Goal: Transaction & Acquisition: Purchase product/service

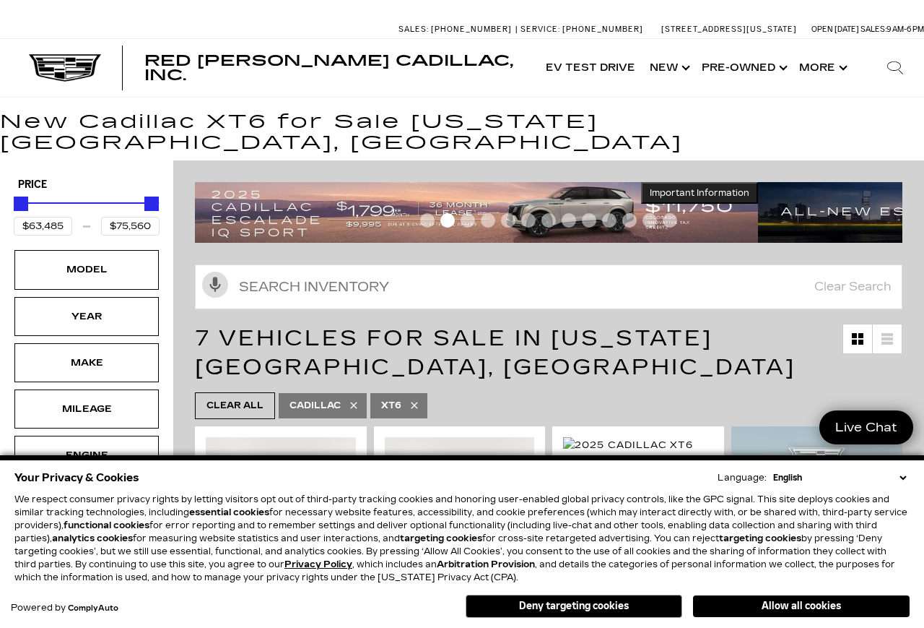
scroll to position [103, 3]
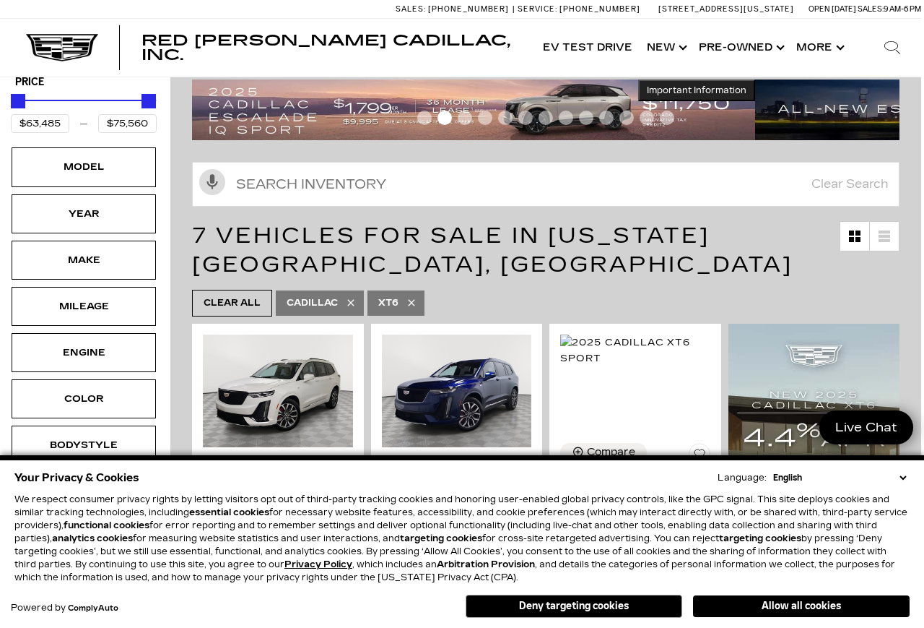
click at [415, 300] on icon at bounding box center [411, 303] width 7 height 7
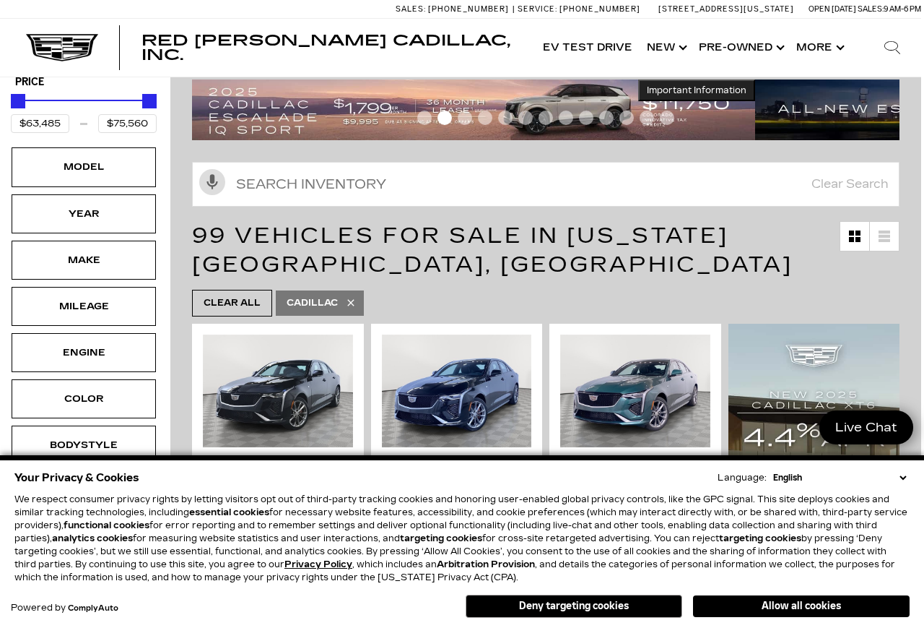
type input "$45,985"
type input "$158,810"
click at [430, 286] on ul "Clear All Cadillac" at bounding box center [546, 303] width 708 height 34
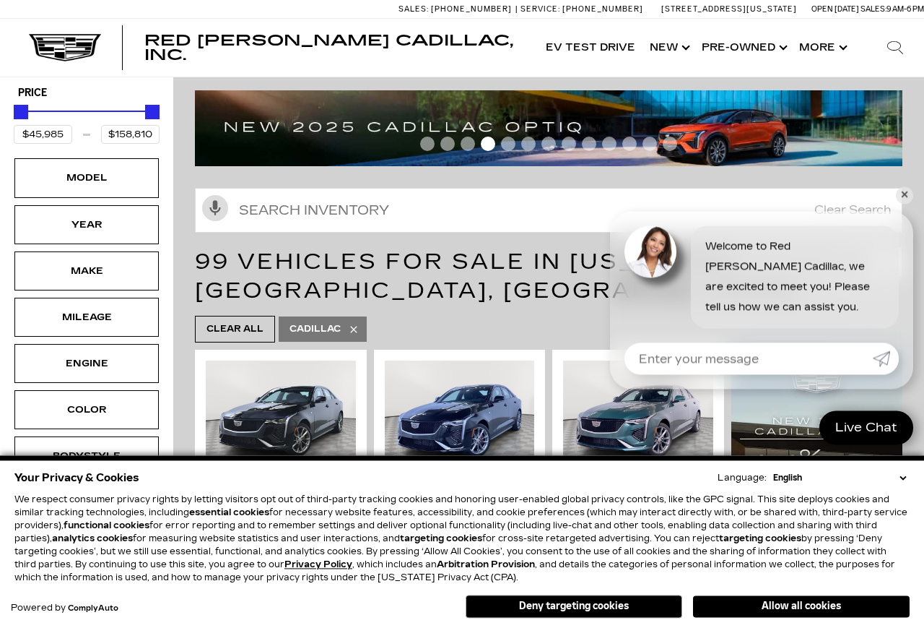
scroll to position [92, 0]
click at [134, 206] on div "Year" at bounding box center [86, 224] width 144 height 39
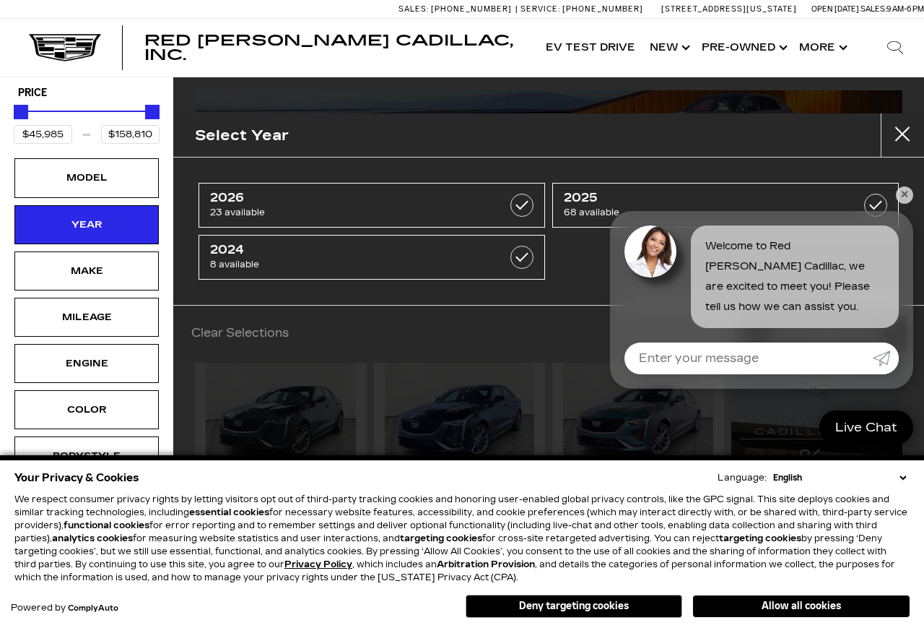
click at [532, 212] on label at bounding box center [522, 205] width 23 height 23
click at [144, 256] on div "Make" at bounding box center [86, 270] width 144 height 39
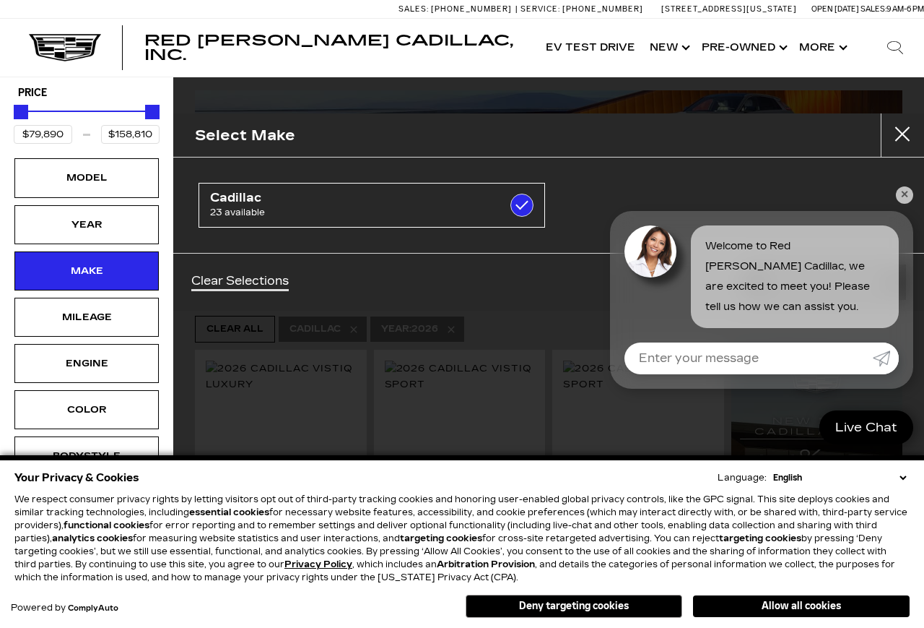
click at [142, 251] on div "Make" at bounding box center [86, 270] width 144 height 39
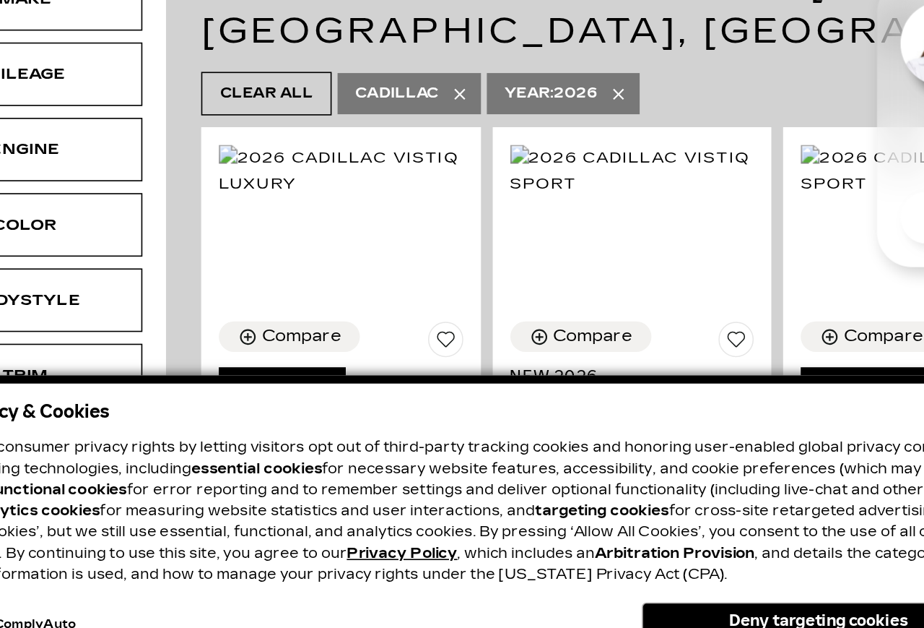
scroll to position [141, 0]
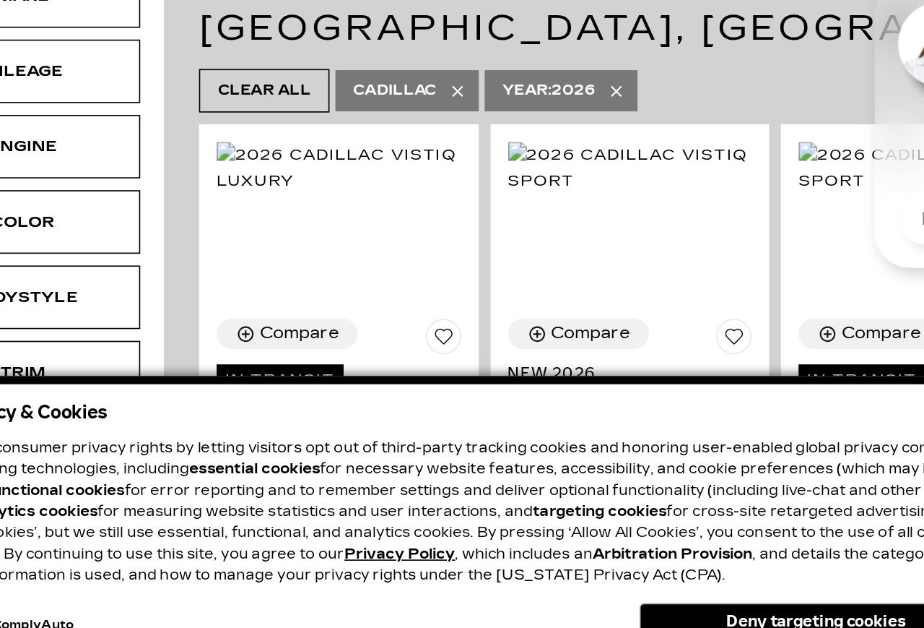
click at [522, 594] on button "Deny targeting cookies" at bounding box center [574, 605] width 217 height 23
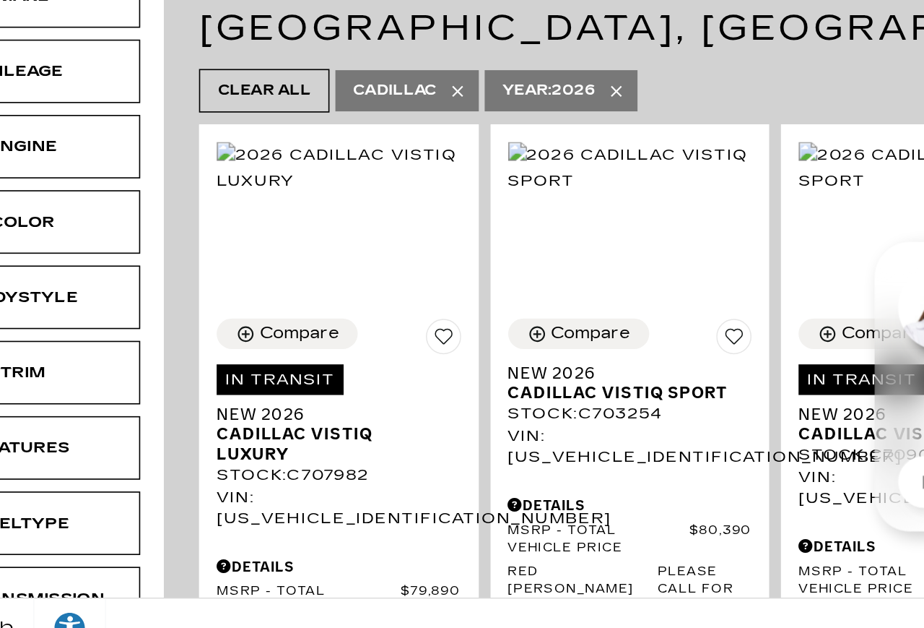
click at [505, 591] on div "Search Contact Us My Profile" at bounding box center [462, 609] width 924 height 37
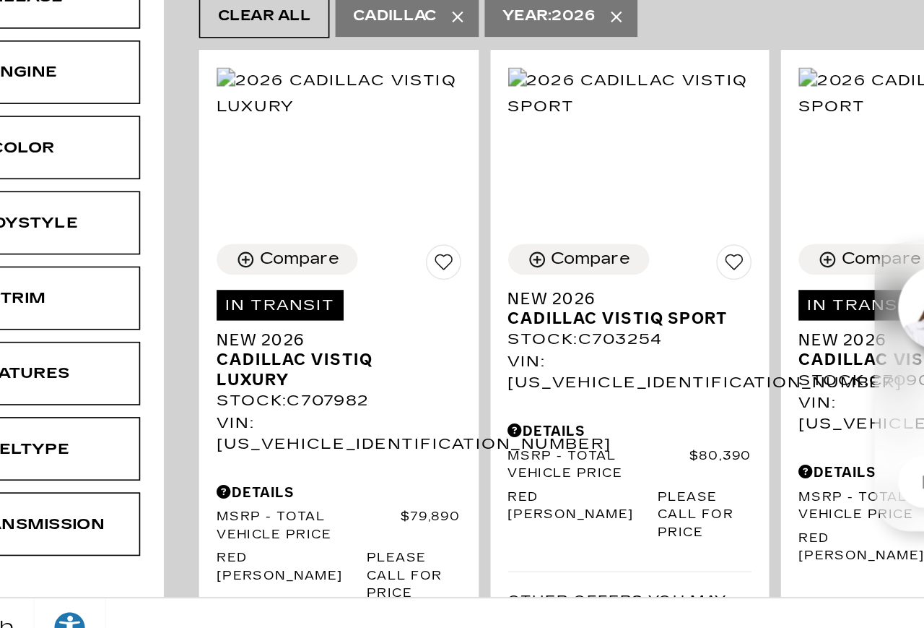
scroll to position [187, 0]
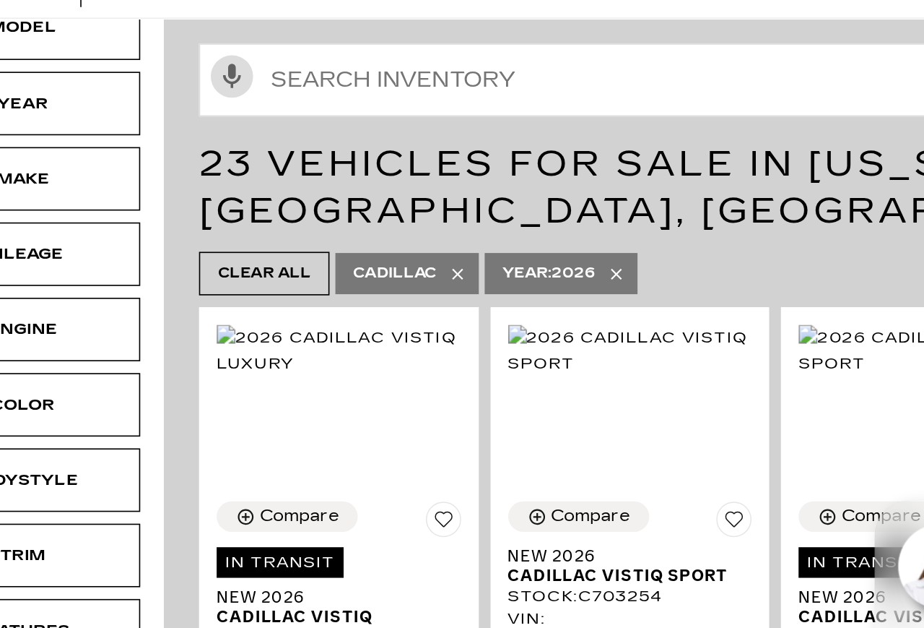
click at [448, 230] on icon at bounding box center [451, 233] width 7 height 7
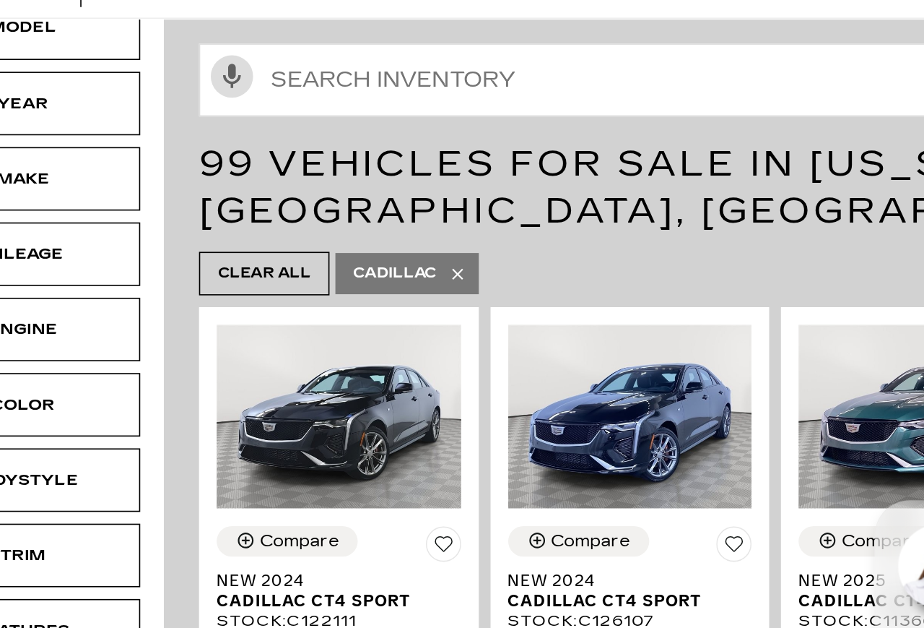
type input "$45,985"
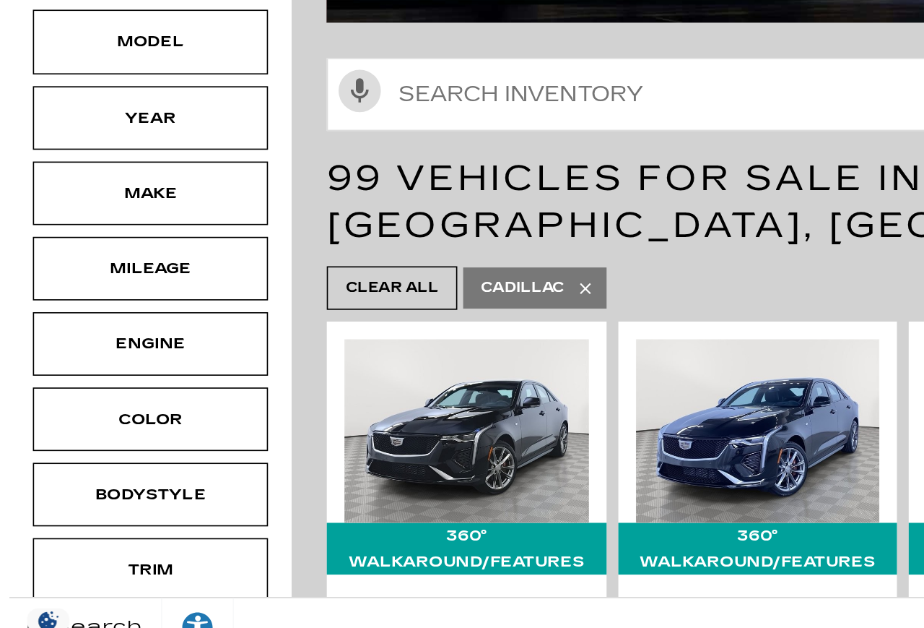
scroll to position [23, 0]
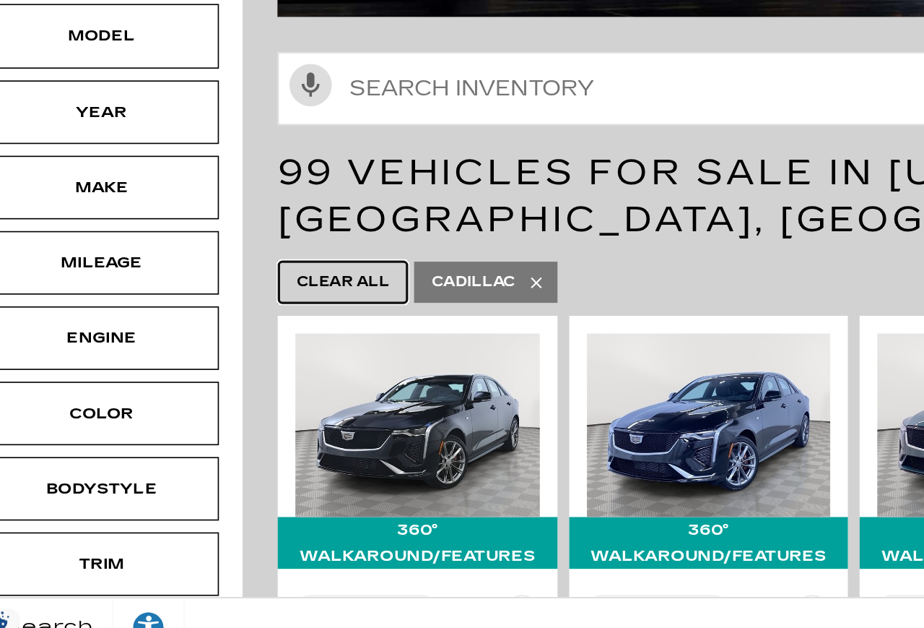
click at [229, 389] on span "Clear All" at bounding box center [235, 398] width 57 height 18
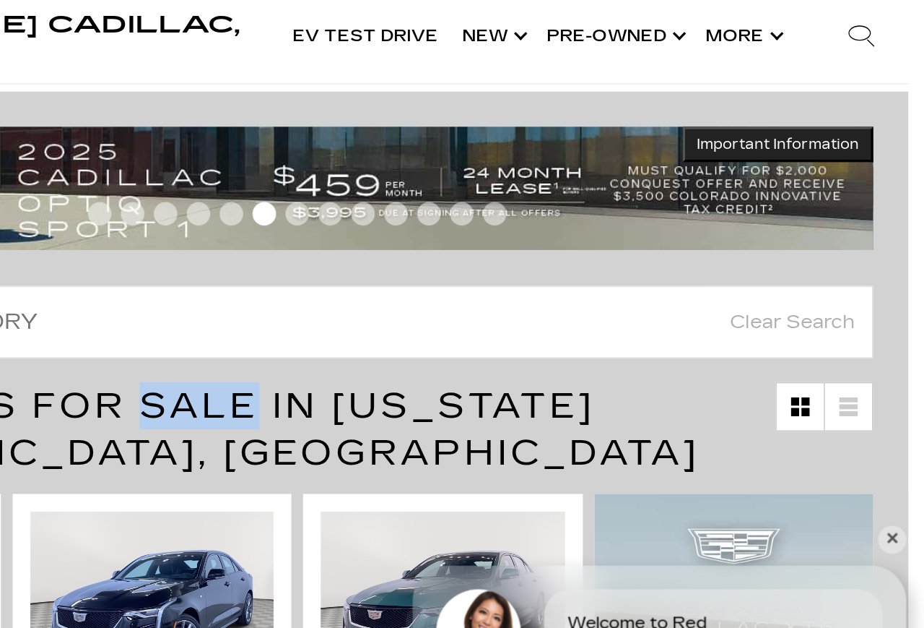
scroll to position [79, 11]
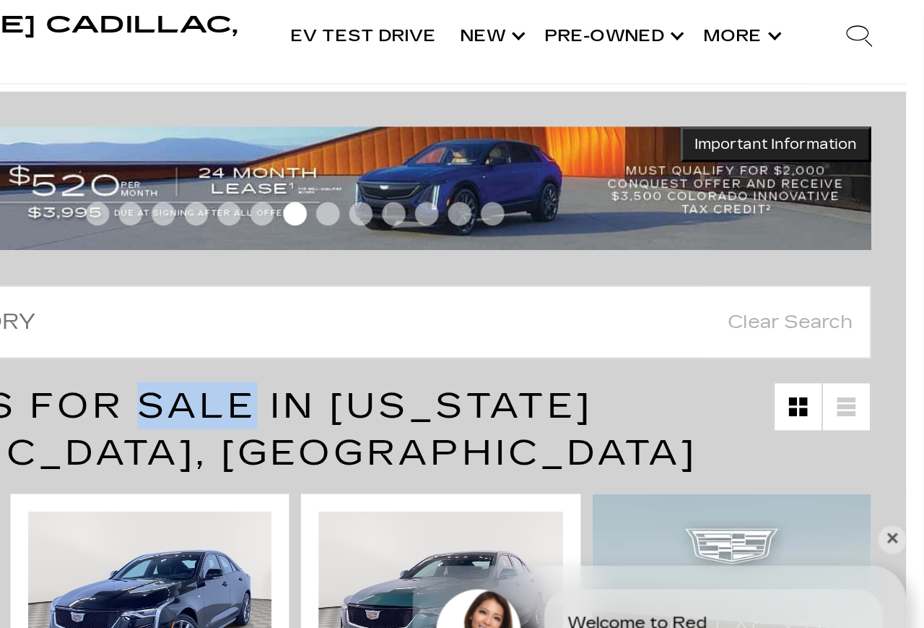
click at [632, 27] on link "Show New" at bounding box center [658, 48] width 52 height 58
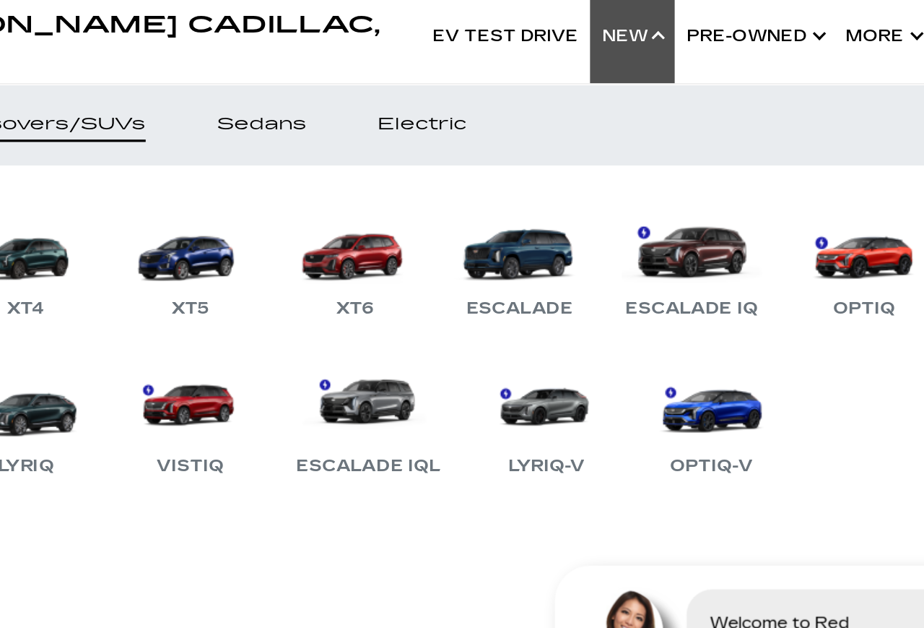
click at [343, 157] on link "XT5" at bounding box center [386, 186] width 87 height 75
